Goal: Task Accomplishment & Management: Use online tool/utility

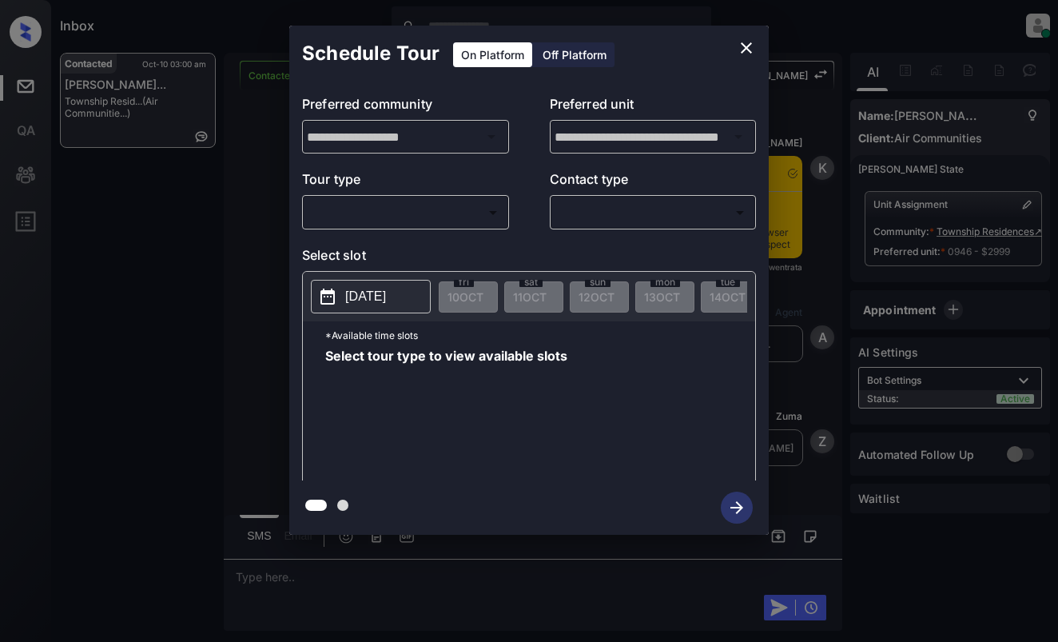
scroll to position [2173, 0]
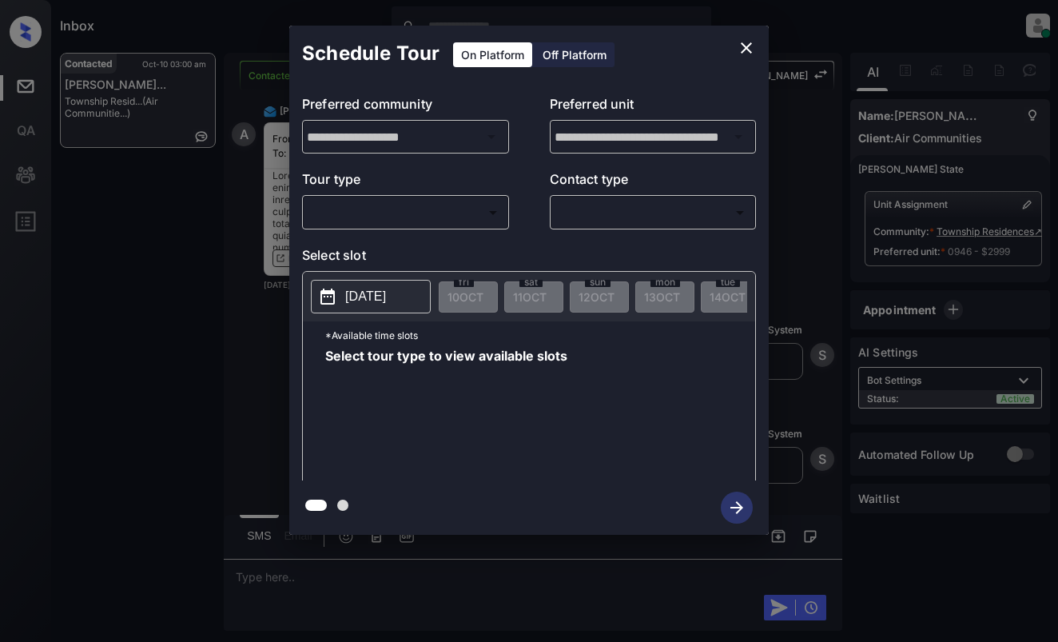
click at [451, 210] on body "Inbox Dominic Ceralde Online Set yourself offline Set yourself on break Profile…" at bounding box center [529, 321] width 1058 height 642
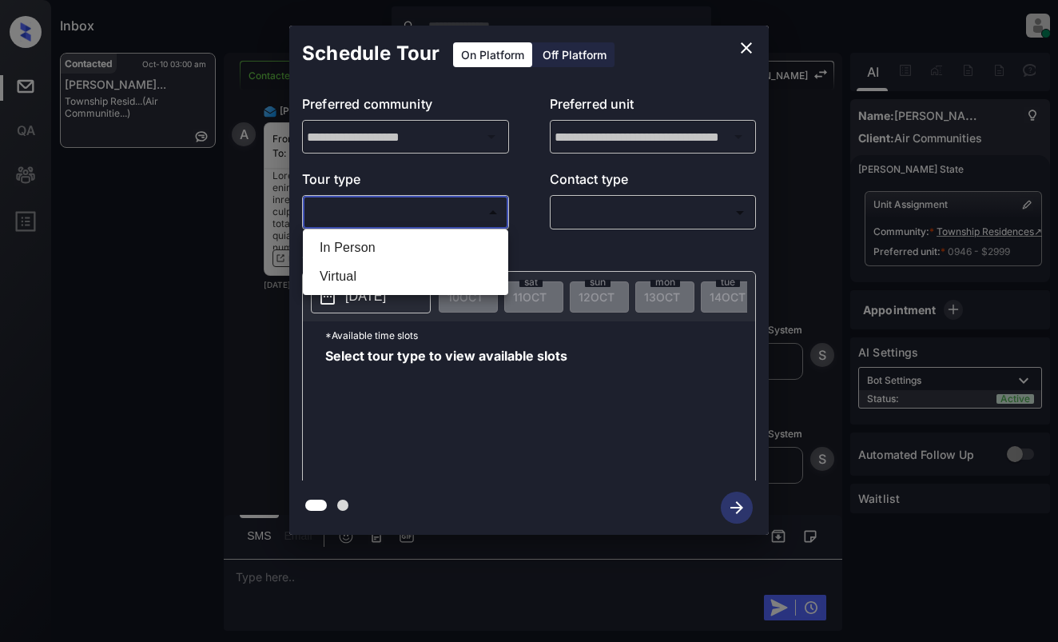
click at [740, 47] on div at bounding box center [529, 321] width 1058 height 642
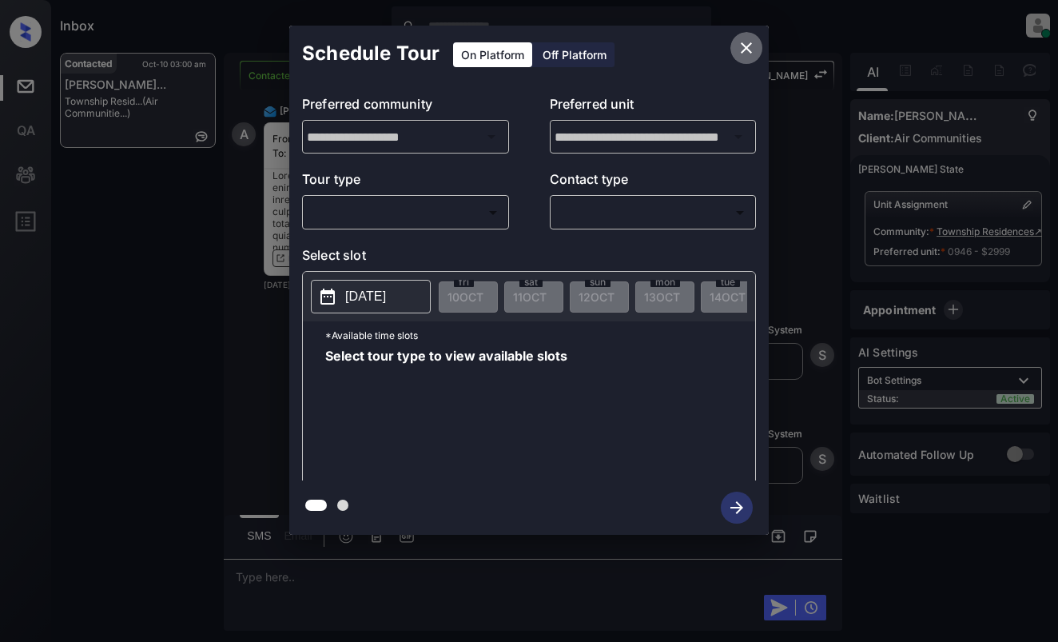
click at [741, 54] on icon "close" at bounding box center [746, 47] width 19 height 19
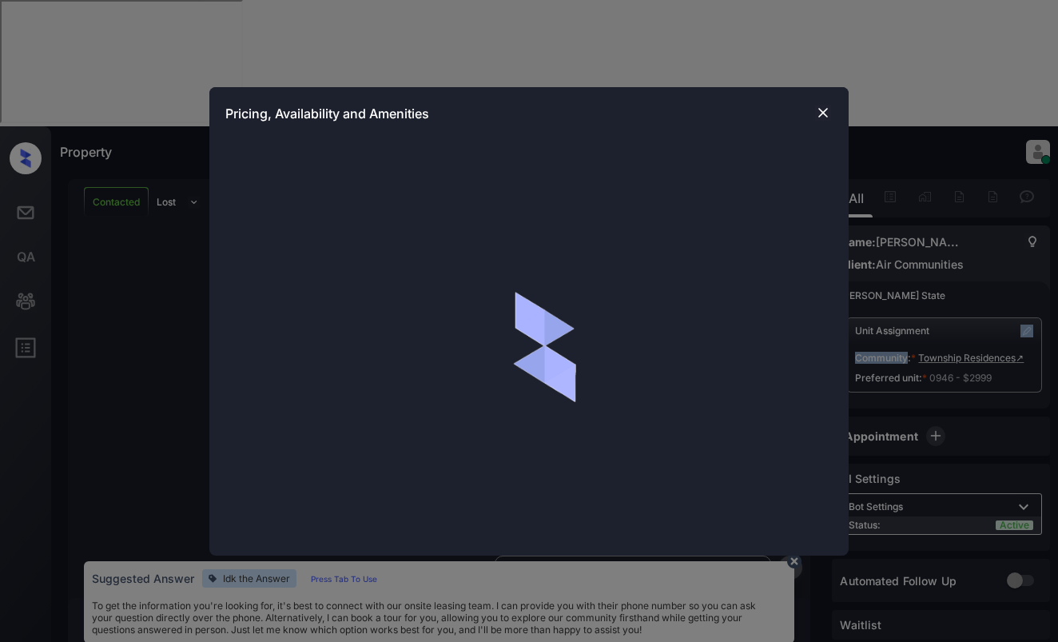
scroll to position [2540, 0]
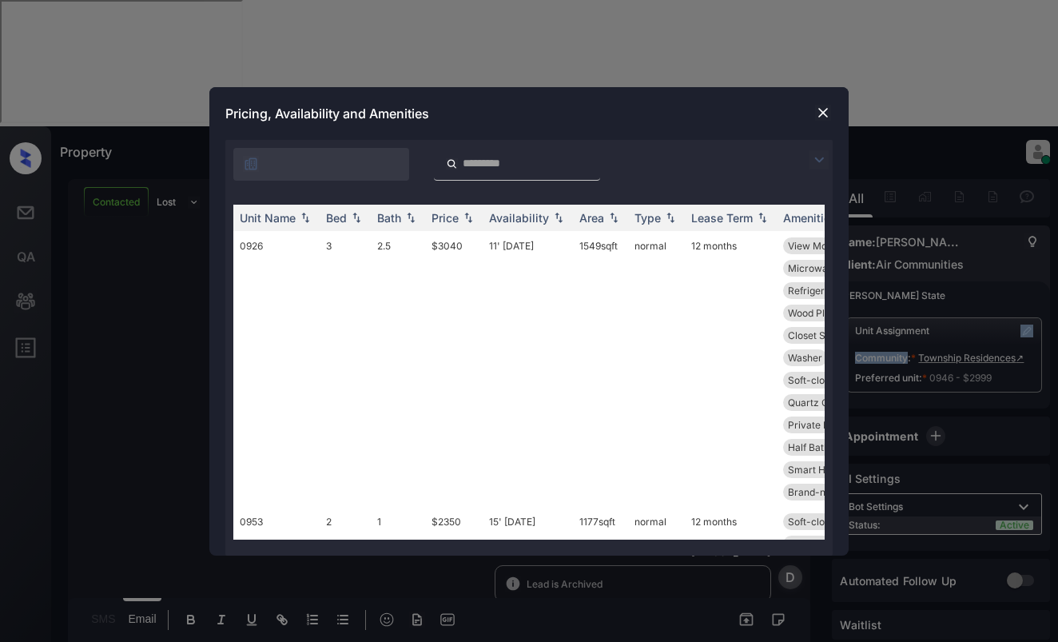
click at [814, 157] on img at bounding box center [818, 159] width 19 height 19
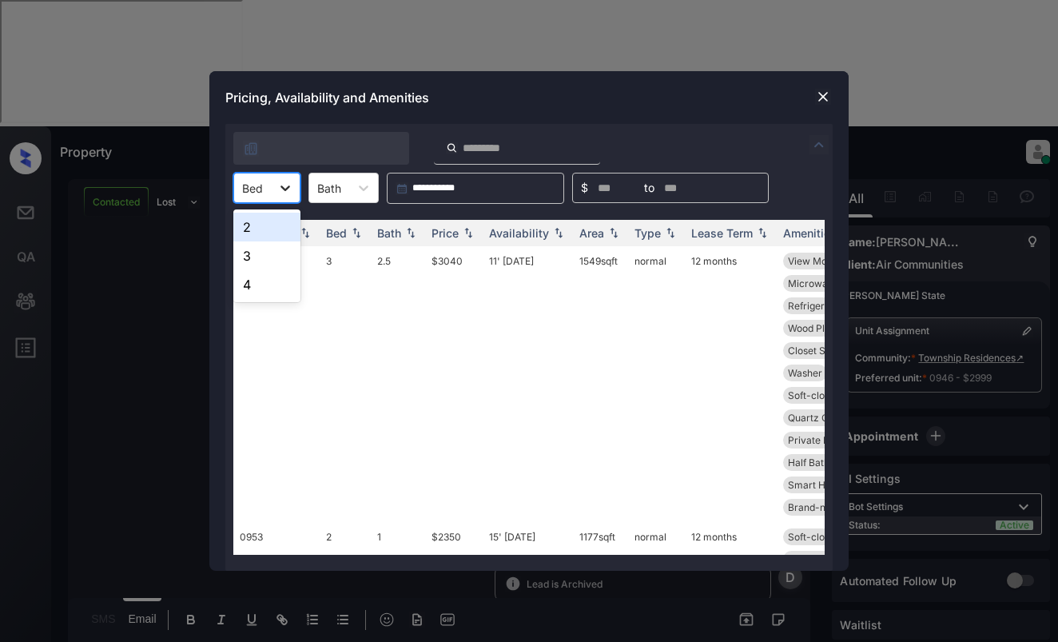
click at [272, 182] on div at bounding box center [285, 187] width 29 height 29
click at [257, 249] on div "3" at bounding box center [266, 255] width 67 height 29
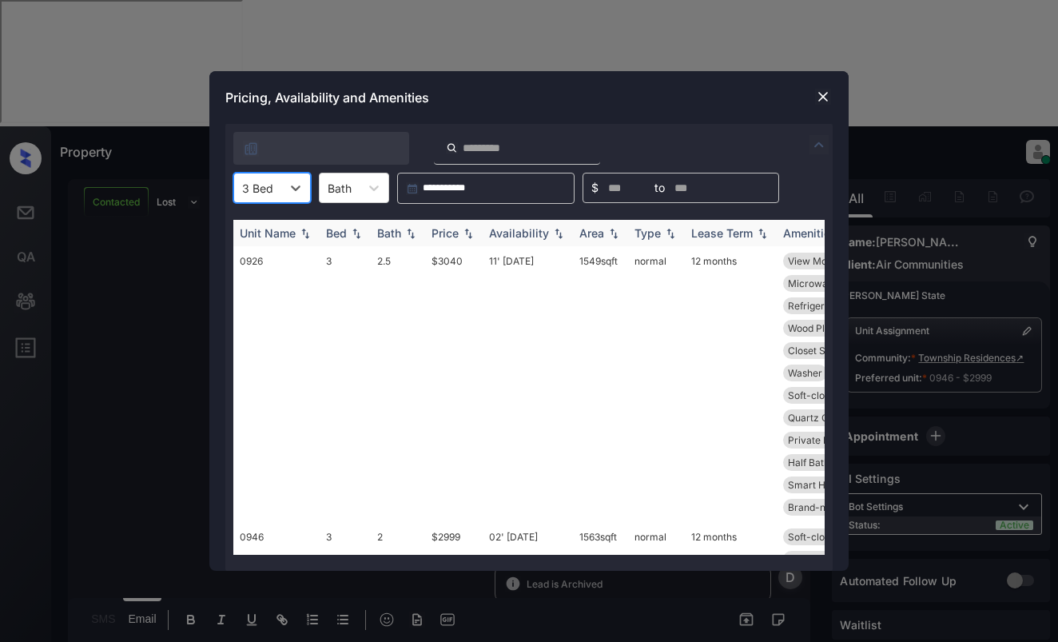
click at [470, 241] on th "Price" at bounding box center [454, 233] width 58 height 26
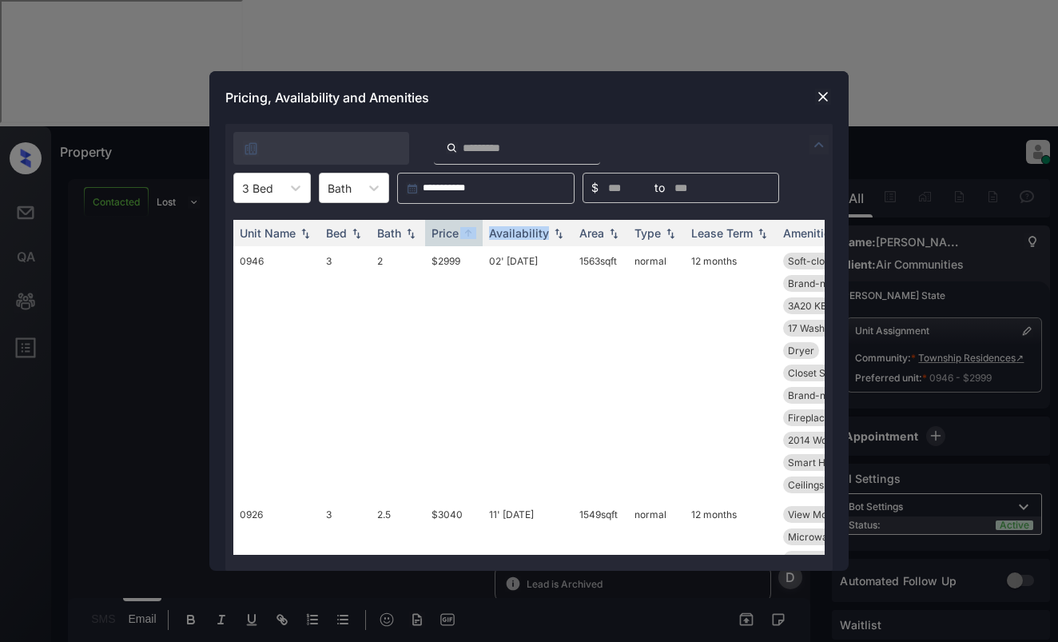
click at [820, 93] on img at bounding box center [823, 97] width 16 height 16
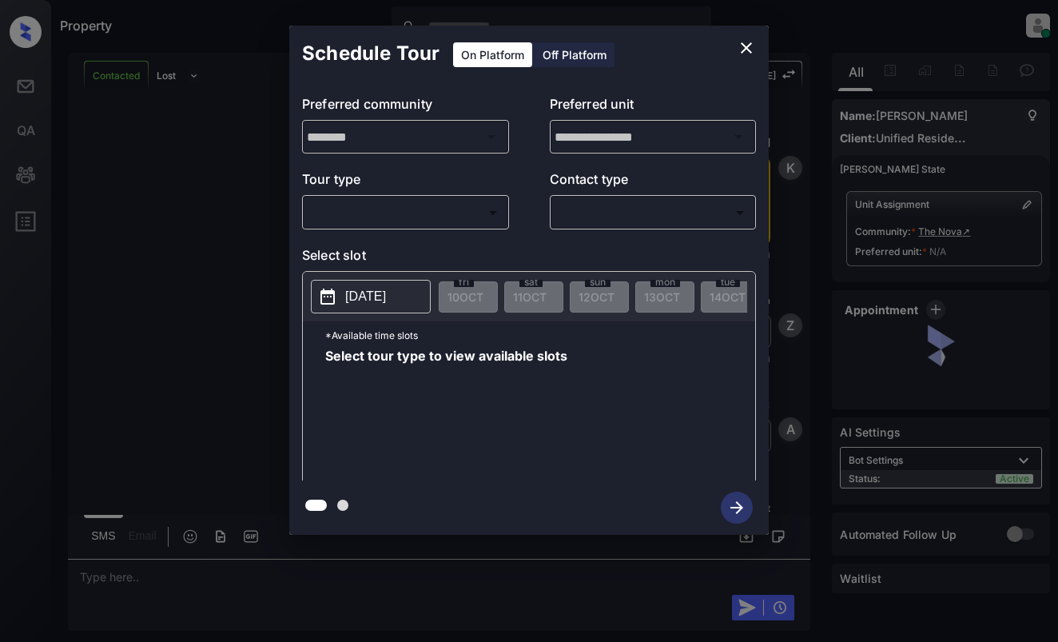
scroll to position [943, 0]
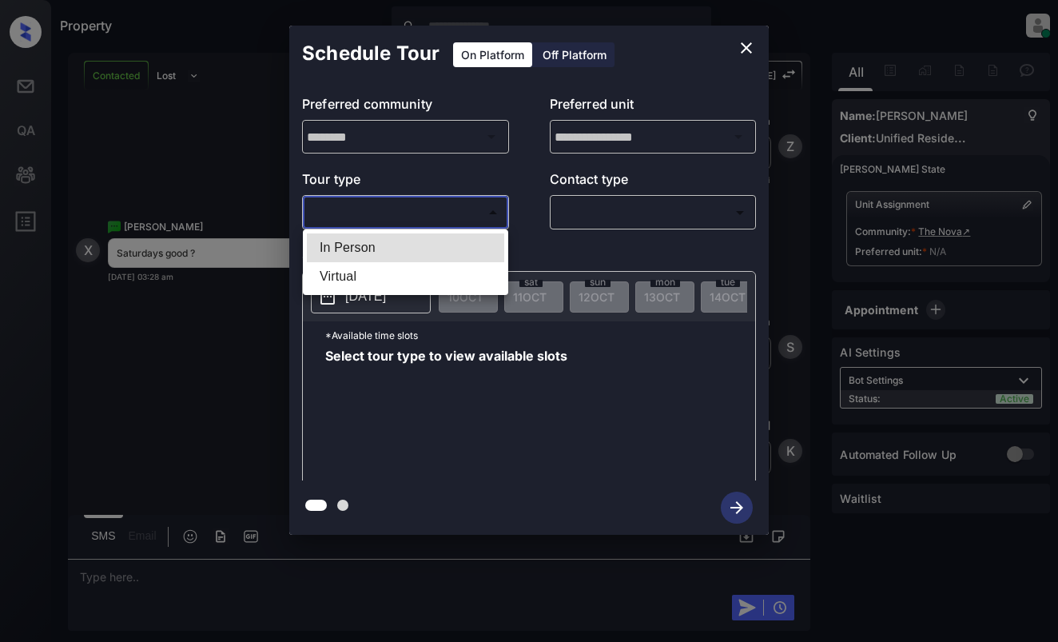
click at [504, 217] on body "Property [PERSON_NAME] Online Set yourself offline Set yourself on break Profil…" at bounding box center [529, 321] width 1058 height 642
click at [482, 249] on li "In Person" at bounding box center [405, 247] width 197 height 29
type input "********"
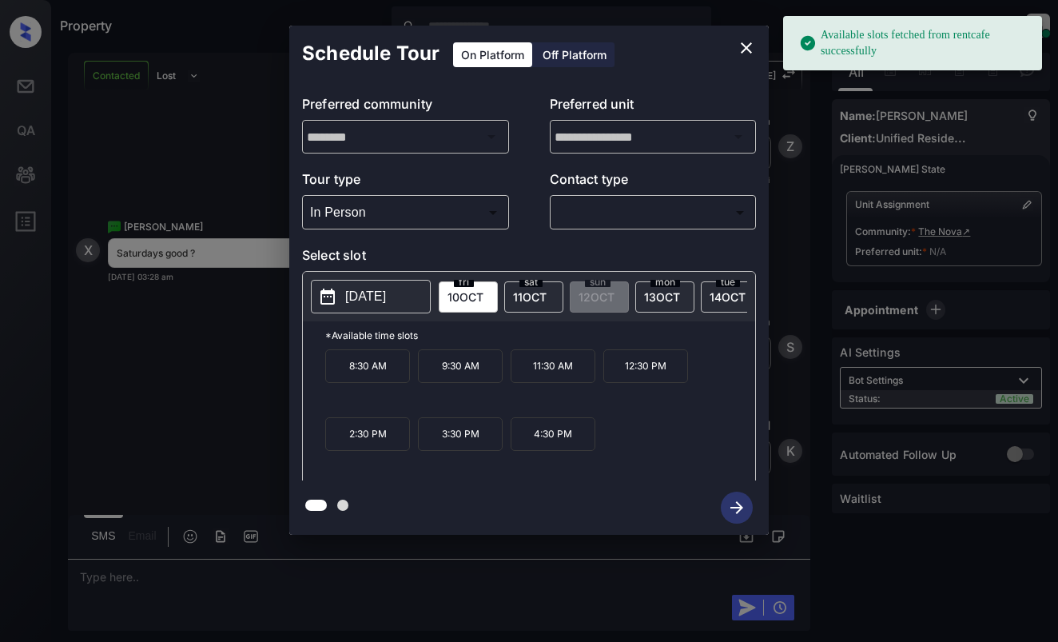
drag, startPoint x: 392, startPoint y: 296, endPoint x: 397, endPoint y: 282, distance: 14.7
click at [386, 296] on p "[DATE]" at bounding box center [365, 296] width 41 height 19
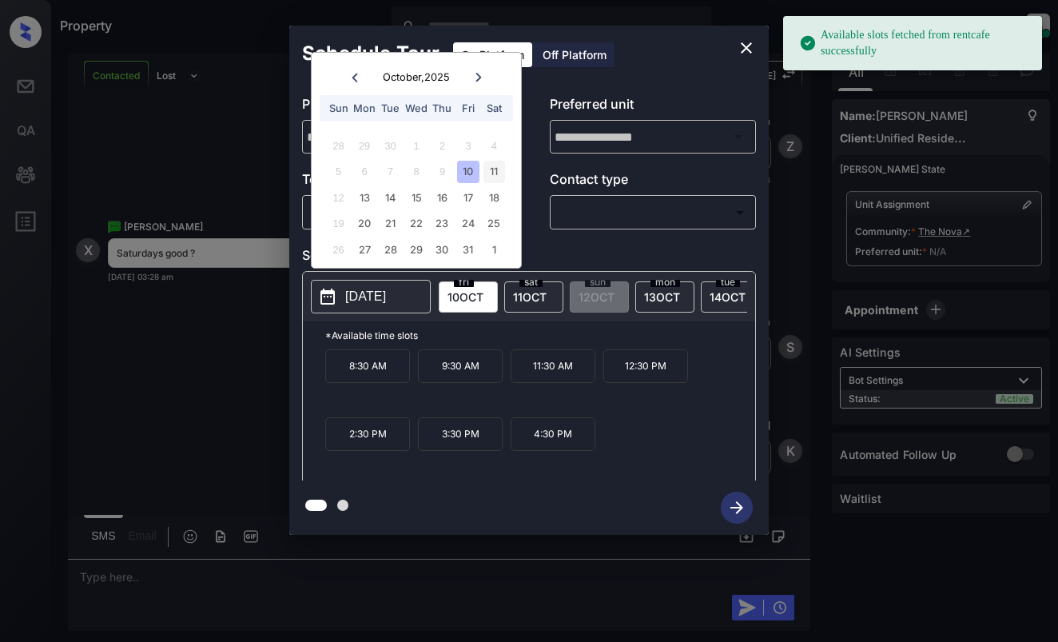
click at [490, 169] on div "11" at bounding box center [494, 172] width 22 height 22
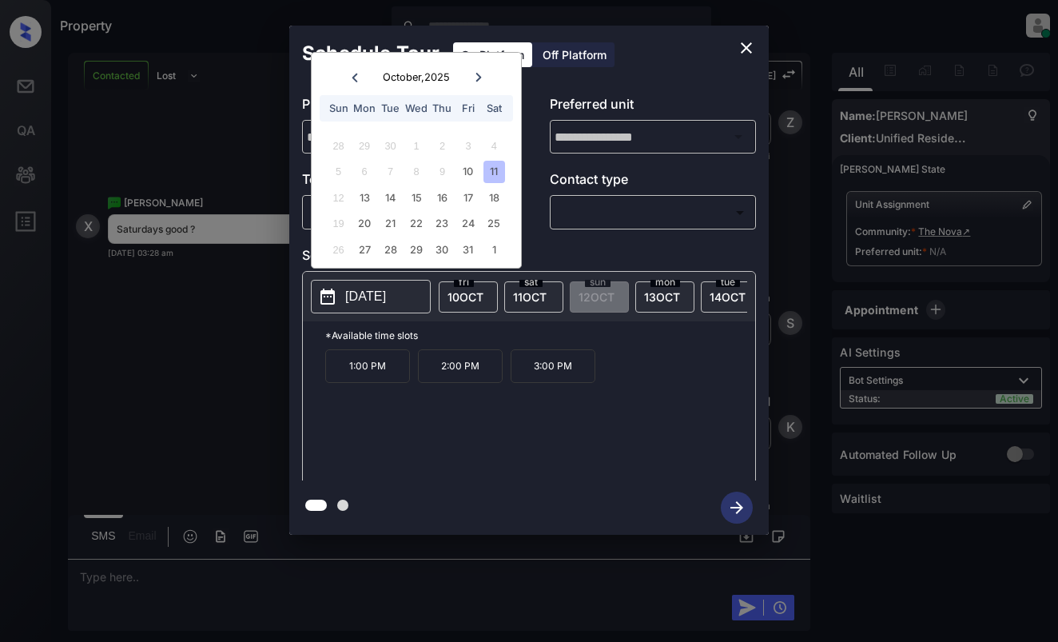
click at [746, 36] on button "close" at bounding box center [746, 48] width 32 height 32
